Goal: Book appointment/travel/reservation

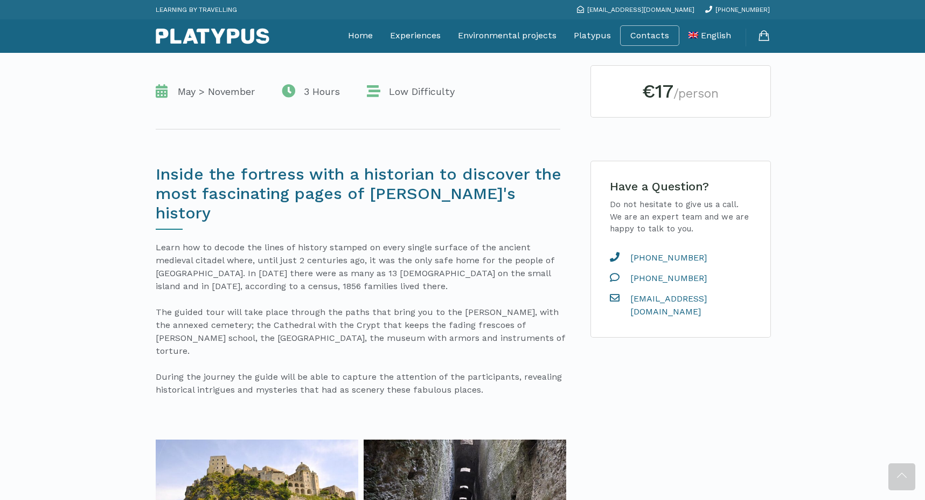
scroll to position [225, 0]
click at [654, 279] on span "+39 338 88 46 105" at bounding box center [664, 277] width 85 height 13
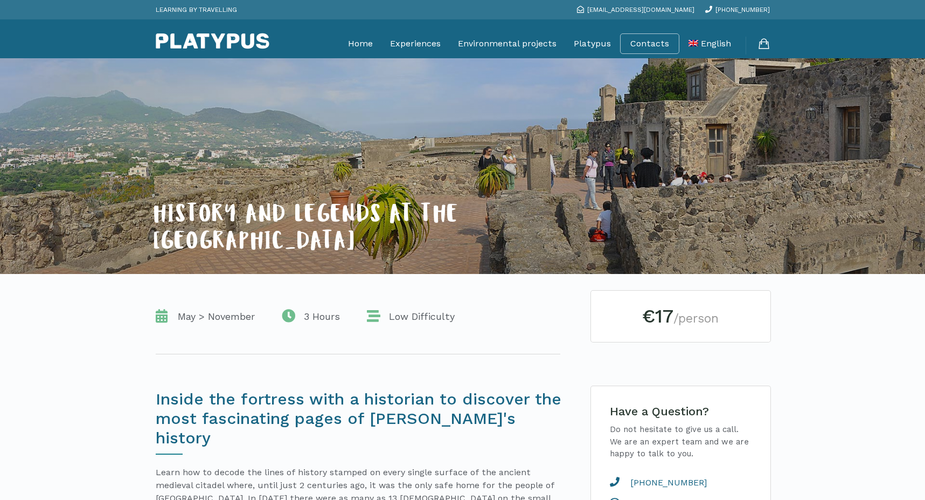
click at [218, 314] on span "May > November" at bounding box center [213, 316] width 82 height 13
click at [646, 42] on link "Contacts" at bounding box center [650, 43] width 39 height 11
click at [764, 46] on icon at bounding box center [764, 45] width 12 height 13
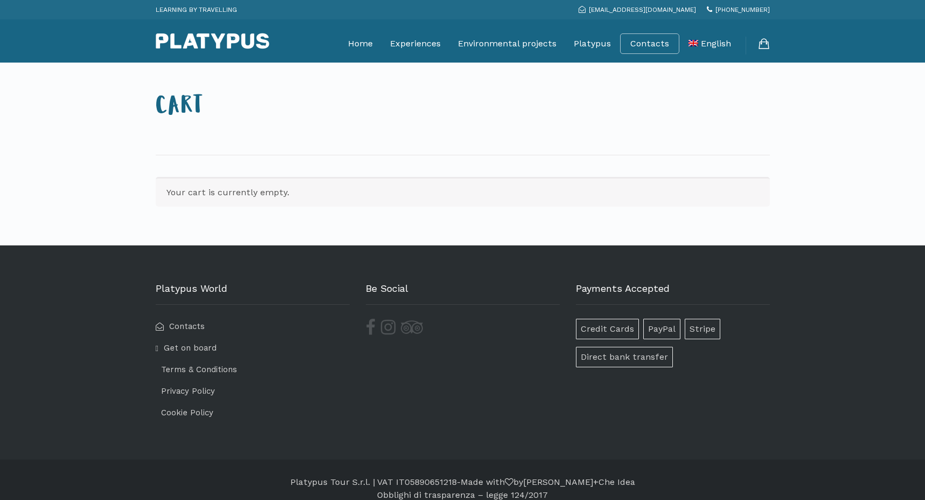
click at [405, 174] on section "Your cart is currently empty." at bounding box center [463, 200] width 631 height 90
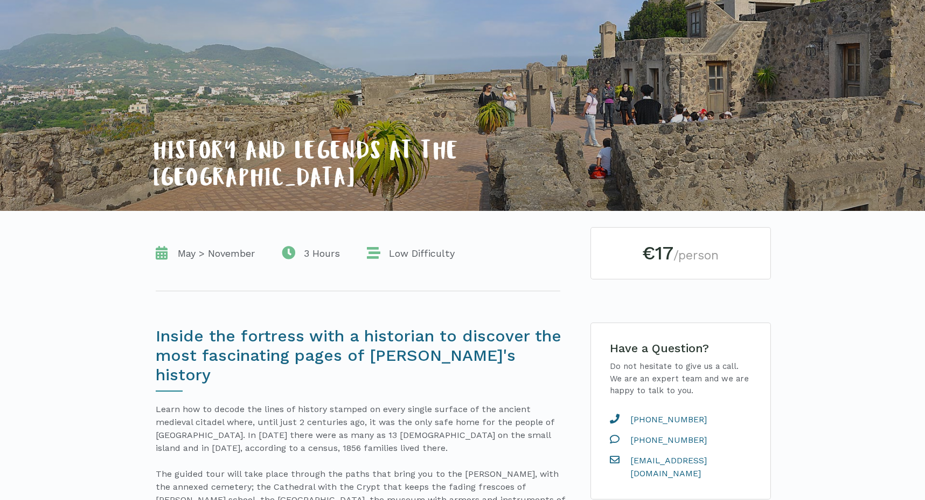
scroll to position [79, 0]
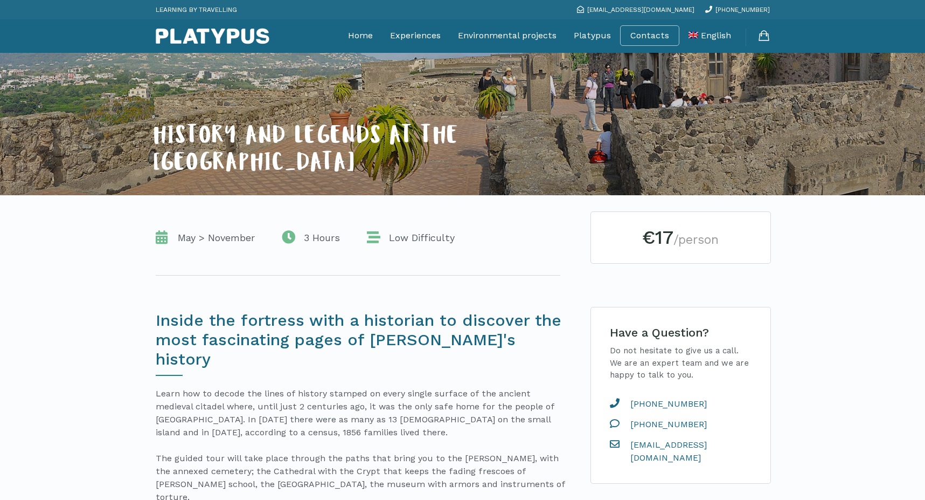
click at [675, 255] on div "€17 /person" at bounding box center [680, 237] width 179 height 51
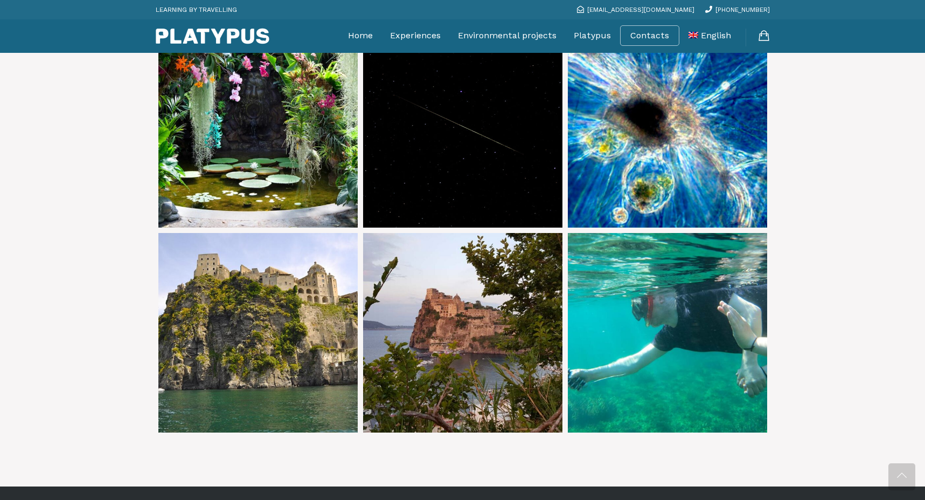
scroll to position [1513, 0]
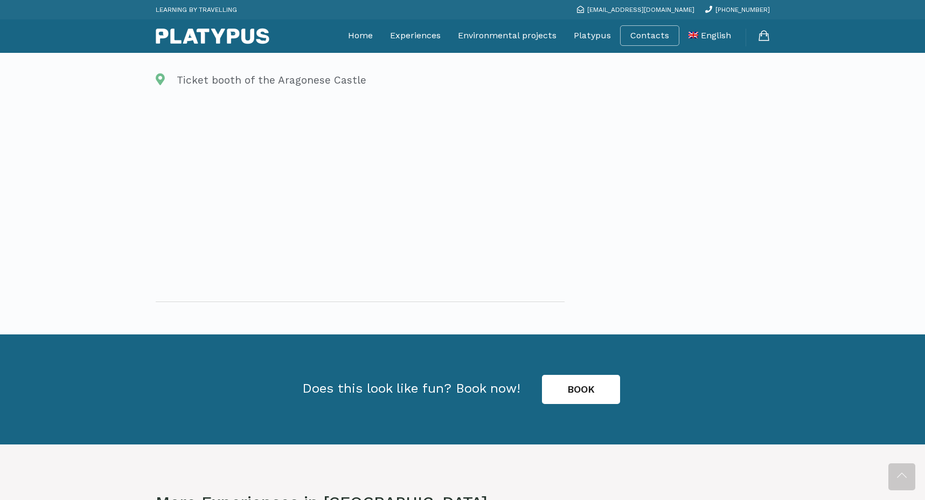
click at [609, 375] on link "BOOK" at bounding box center [581, 389] width 78 height 29
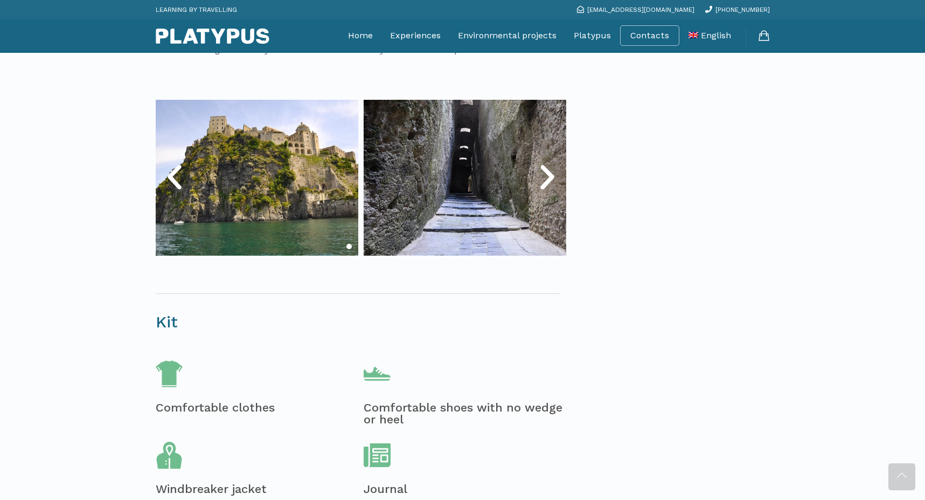
scroll to position [220, 0]
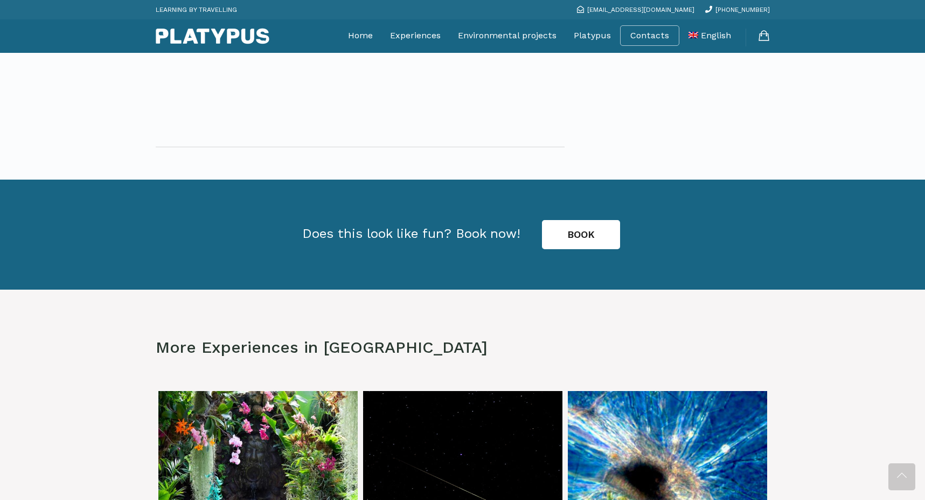
click at [577, 220] on link "BOOK" at bounding box center [581, 234] width 78 height 29
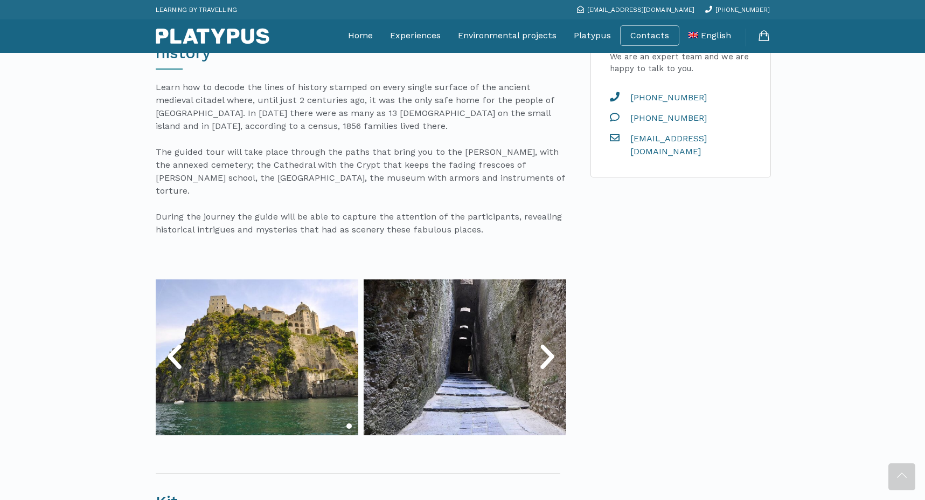
scroll to position [386, 0]
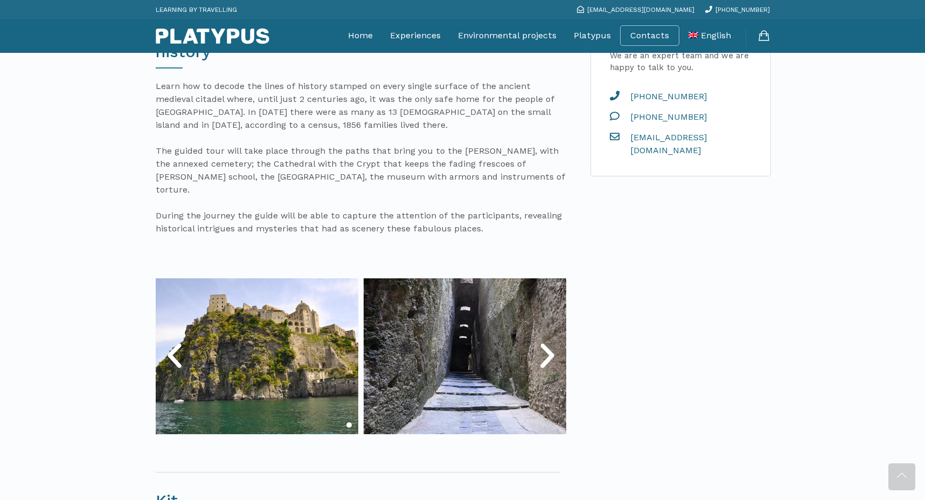
click at [559, 340] on icon "Next slide" at bounding box center [547, 356] width 32 height 32
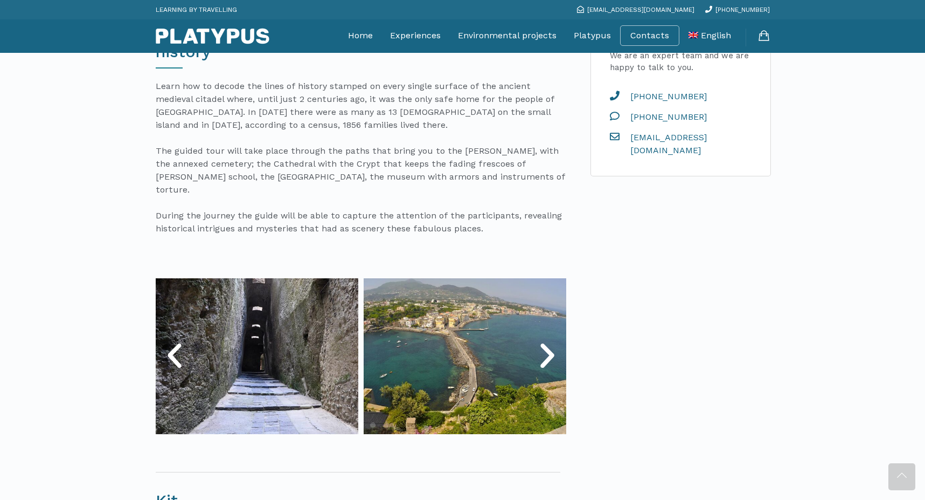
click at [559, 340] on icon "Next slide" at bounding box center [547, 356] width 32 height 32
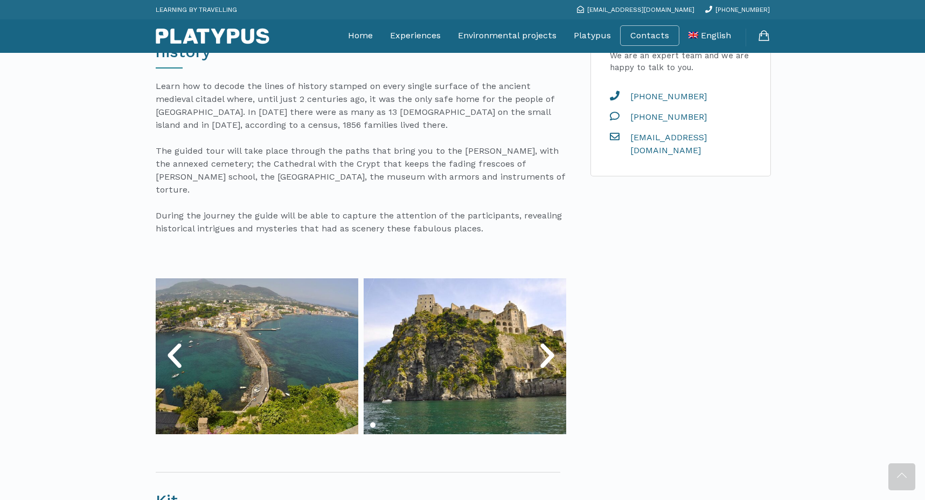
click at [558, 340] on icon "Next slide" at bounding box center [547, 356] width 32 height 32
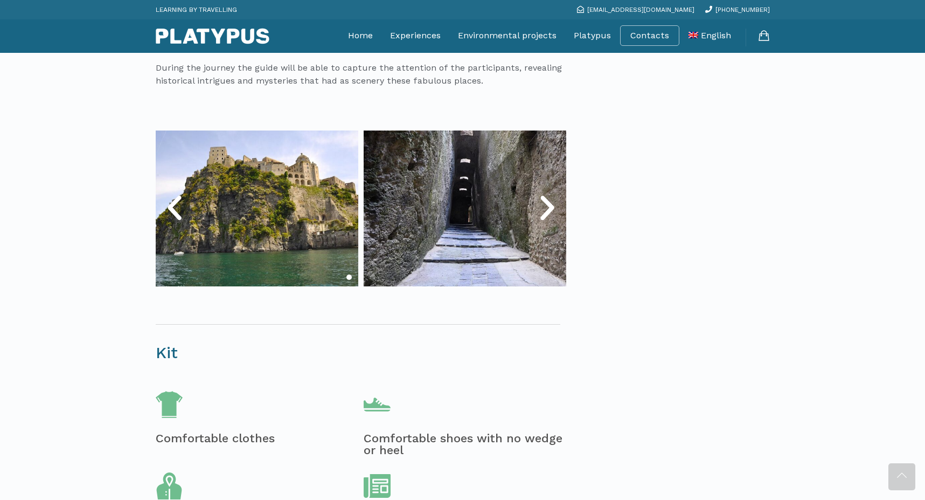
scroll to position [530, 0]
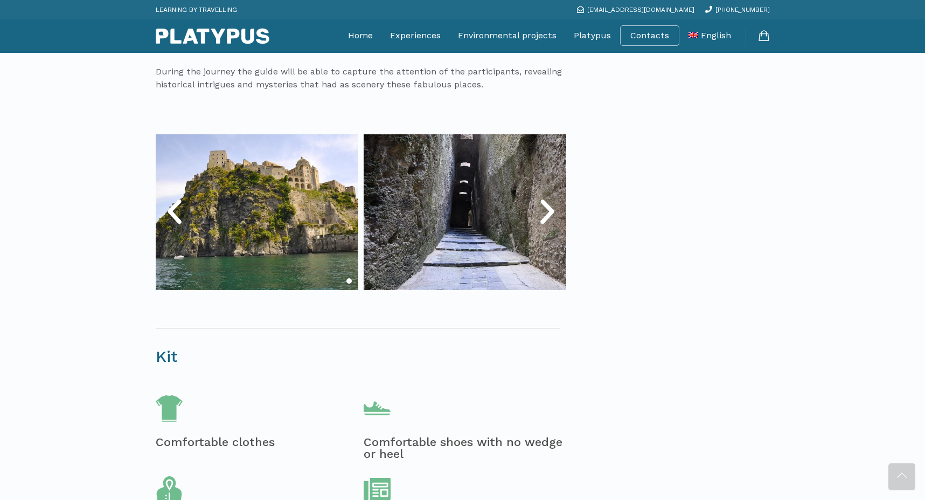
click at [550, 196] on icon "Next slide" at bounding box center [547, 212] width 32 height 32
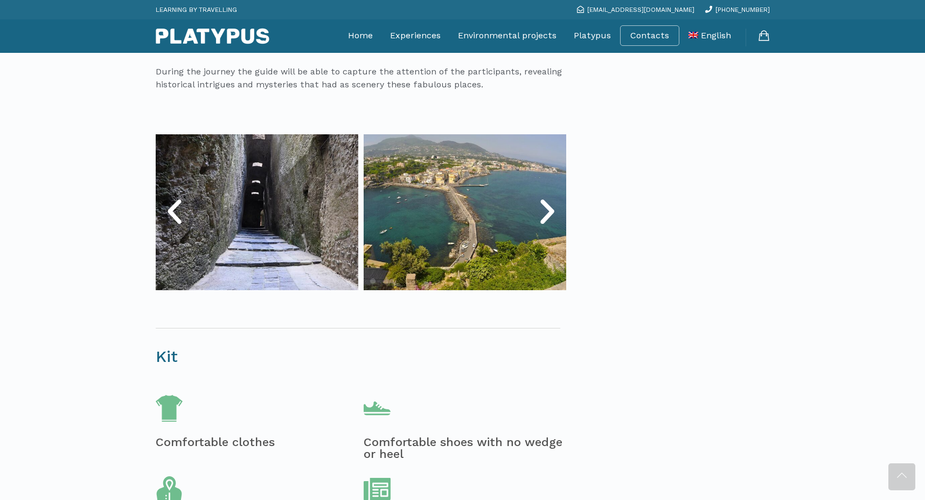
click at [550, 196] on icon "Next slide" at bounding box center [547, 212] width 32 height 32
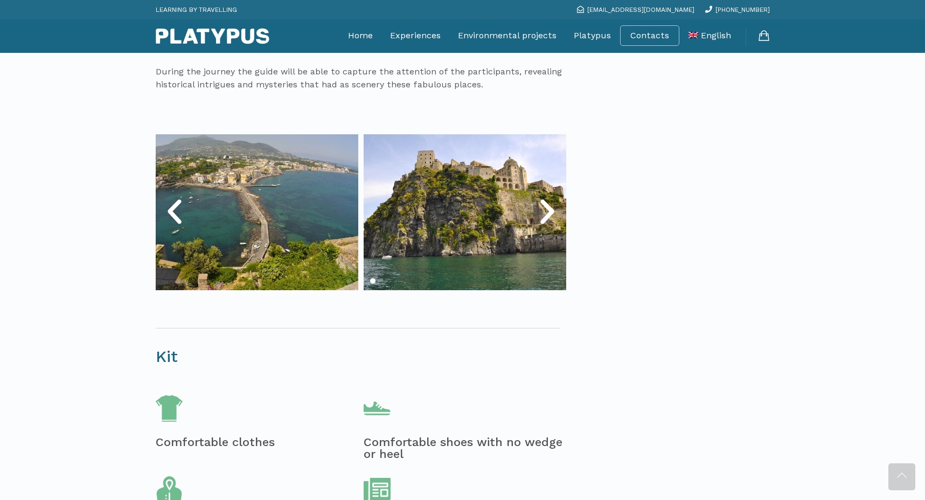
click at [550, 196] on icon "Next slide" at bounding box center [547, 212] width 32 height 32
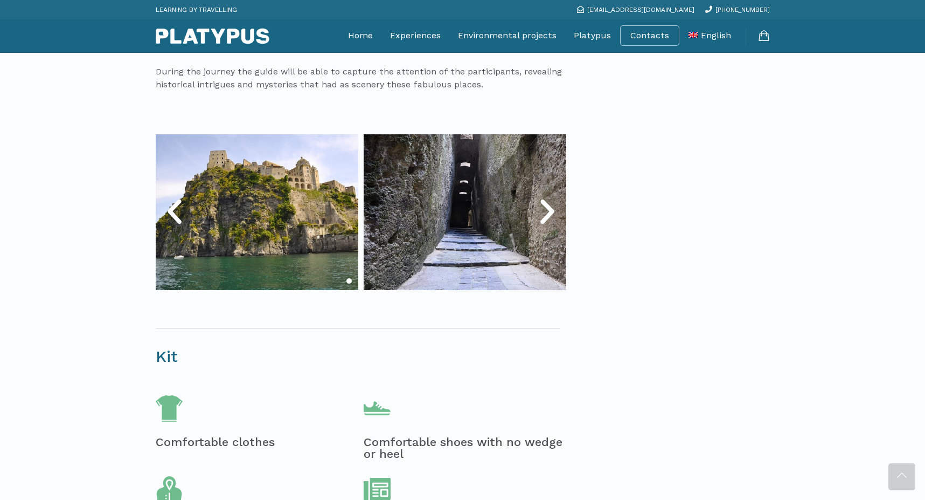
click at [550, 196] on icon "Next slide" at bounding box center [547, 212] width 32 height 32
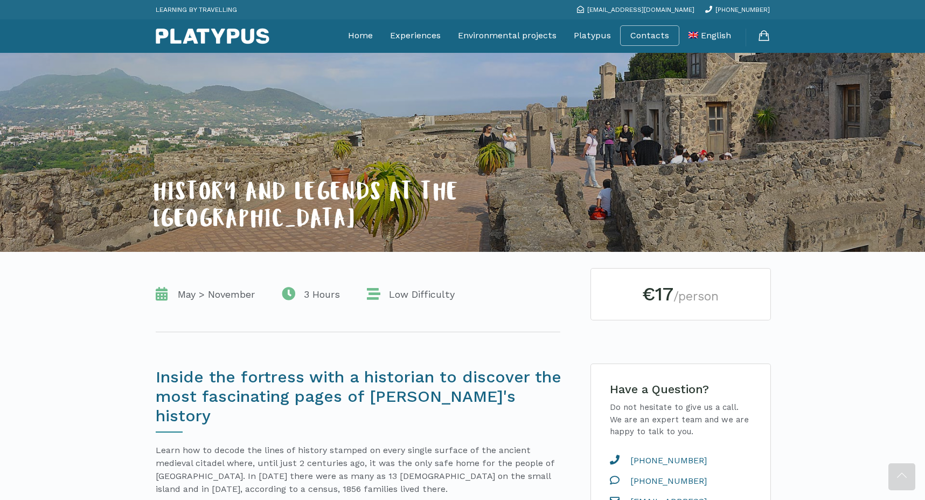
scroll to position [0, 0]
